Goal: Task Accomplishment & Management: Manage account settings

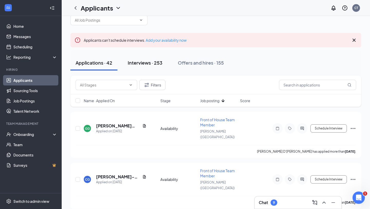
scroll to position [13, 0]
click at [158, 57] on button "Interviews · 253" at bounding box center [145, 62] width 45 height 15
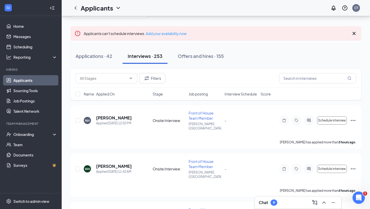
scroll to position [18, 0]
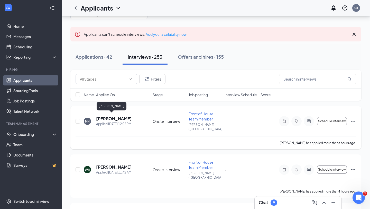
click at [105, 116] on h5 "[PERSON_NAME]" at bounding box center [114, 119] width 36 height 6
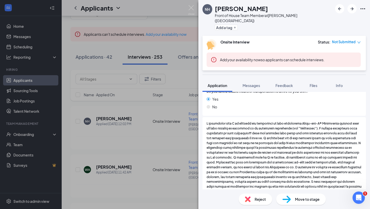
scroll to position [942, 0]
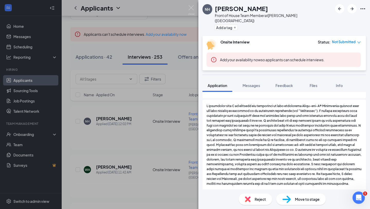
click at [190, 3] on div "NH [PERSON_NAME] Front of House Team Member at [PERSON_NAME] ([GEOGRAPHIC_DATA]…" at bounding box center [185, 104] width 370 height 209
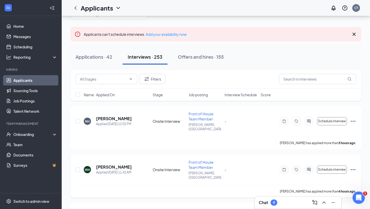
click at [100, 164] on h5 "[PERSON_NAME]" at bounding box center [114, 167] width 36 height 6
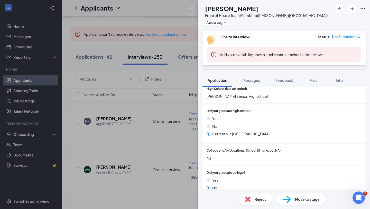
scroll to position [378, 0]
click at [193, 8] on img at bounding box center [191, 10] width 6 height 10
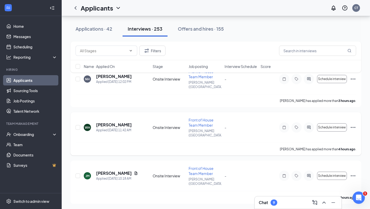
scroll to position [62, 0]
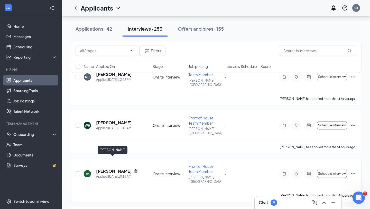
click at [117, 168] on h5 "[PERSON_NAME]" at bounding box center [114, 171] width 36 height 6
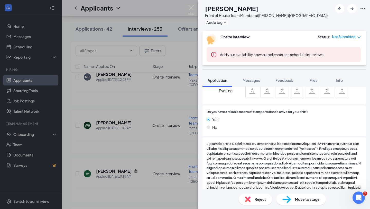
scroll to position [948, 0]
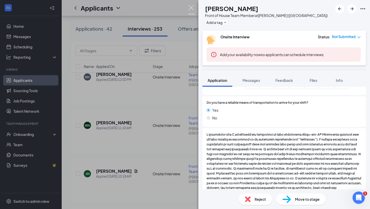
click at [191, 6] on img at bounding box center [191, 10] width 6 height 10
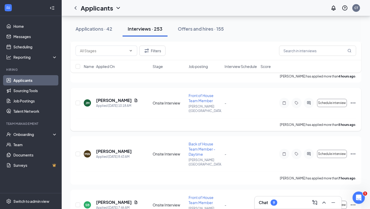
scroll to position [134, 0]
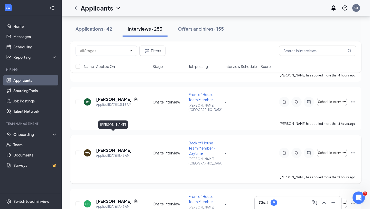
click at [119, 147] on h5 "[PERSON_NAME]" at bounding box center [114, 150] width 36 height 6
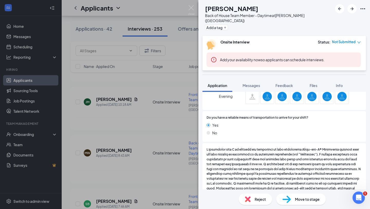
scroll to position [925, 0]
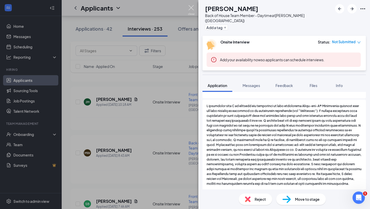
click at [190, 8] on img at bounding box center [191, 10] width 6 height 10
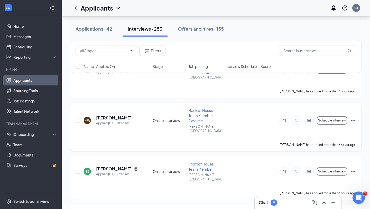
scroll to position [202, 0]
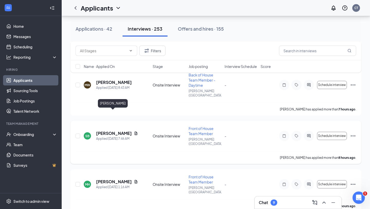
click at [119, 130] on h5 "[PERSON_NAME]" at bounding box center [114, 133] width 36 height 6
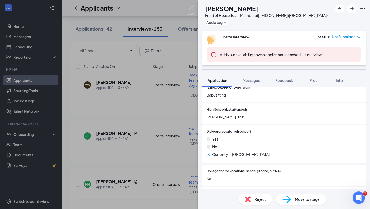
scroll to position [317, 0]
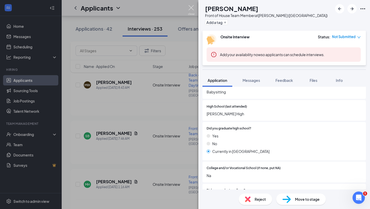
click at [191, 9] on img at bounding box center [191, 10] width 6 height 10
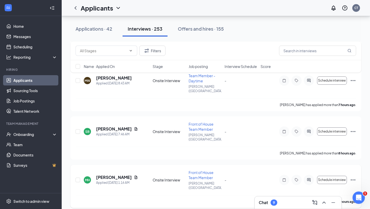
scroll to position [225, 0]
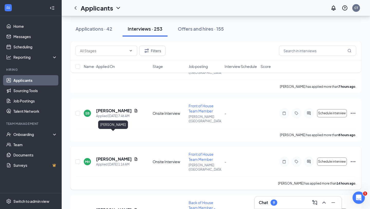
click at [118, 156] on h5 "[PERSON_NAME]" at bounding box center [114, 159] width 36 height 6
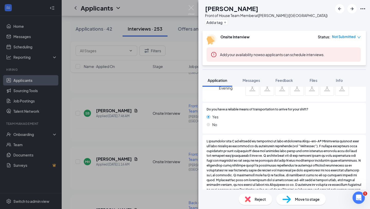
scroll to position [964, 0]
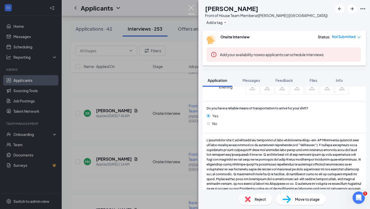
click at [189, 9] on img at bounding box center [191, 10] width 6 height 10
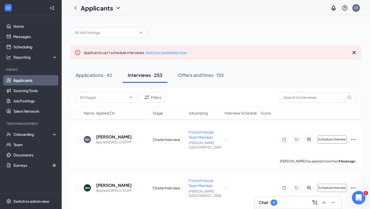
click at [362, 194] on div "Open Intercom Messenger" at bounding box center [357, 196] width 17 height 17
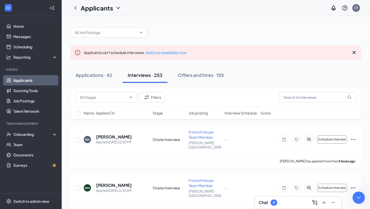
scroll to position [0, 0]
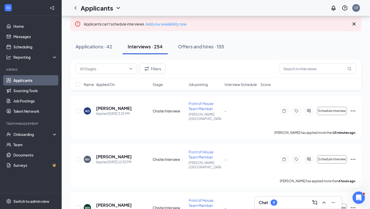
scroll to position [29, 0]
click at [105, 50] on button "Applications · 42" at bounding box center [93, 46] width 47 height 15
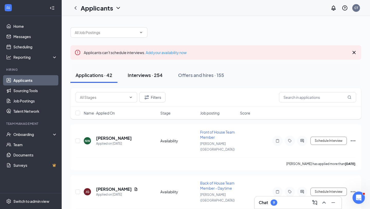
click at [149, 74] on div "Interviews · 254" at bounding box center [145, 75] width 35 height 6
